Goal: Use online tool/utility

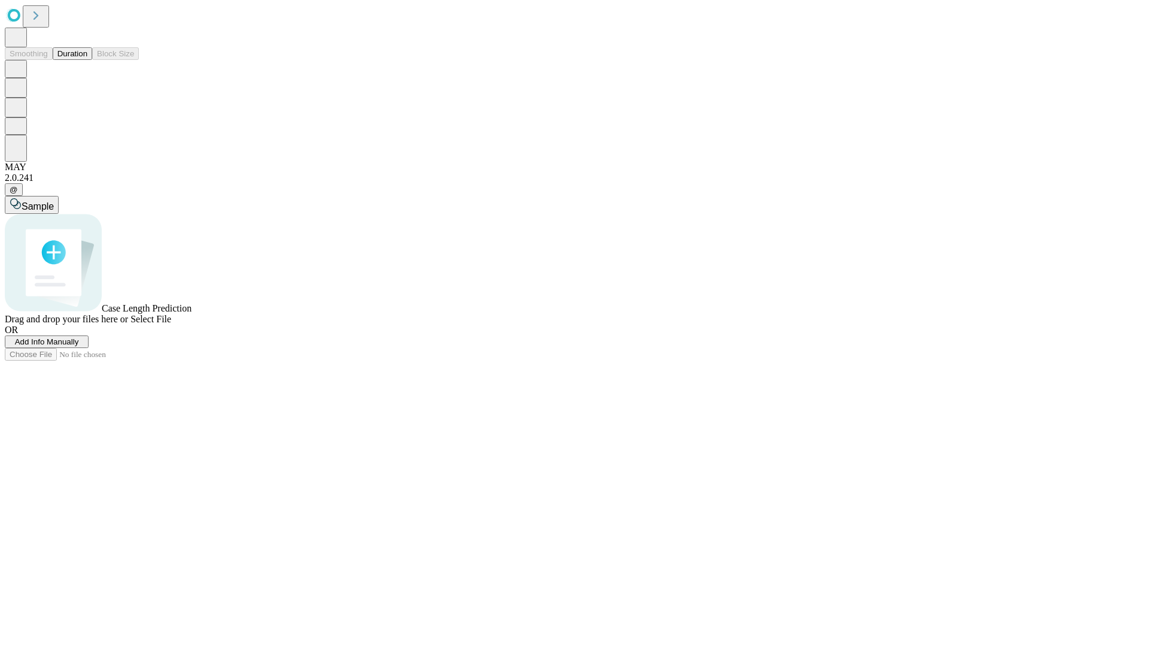
click at [171, 324] on span "Select File" at bounding box center [151, 319] width 41 height 10
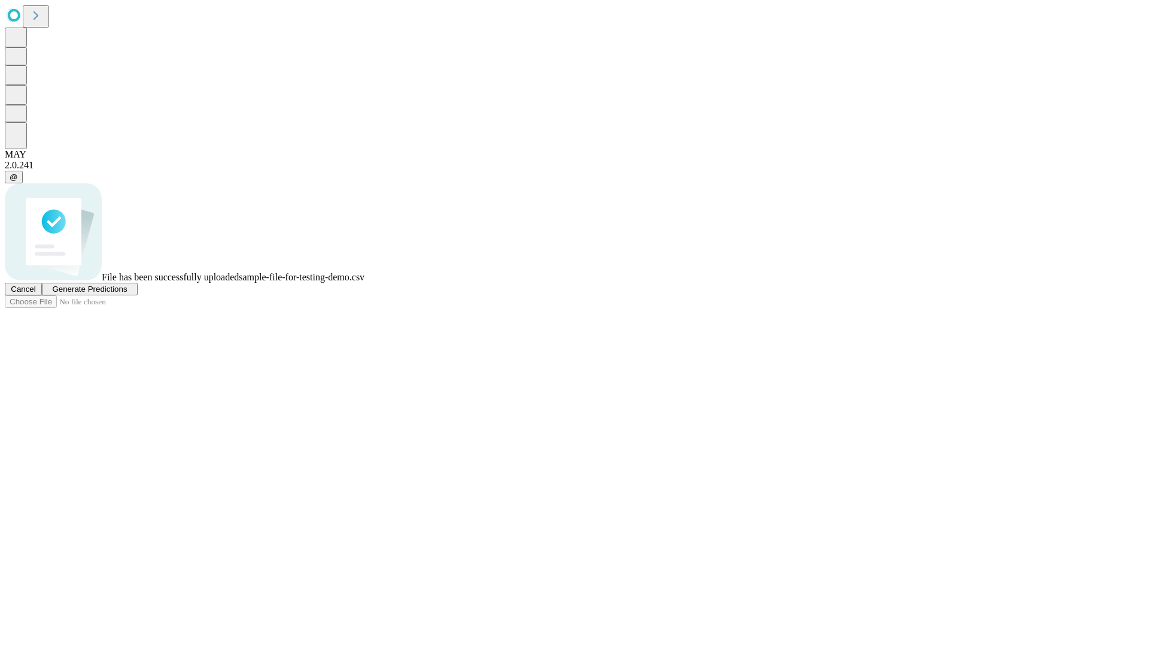
click at [127, 293] on span "Generate Predictions" at bounding box center [89, 288] width 75 height 9
